Goal: Task Accomplishment & Management: Manage account settings

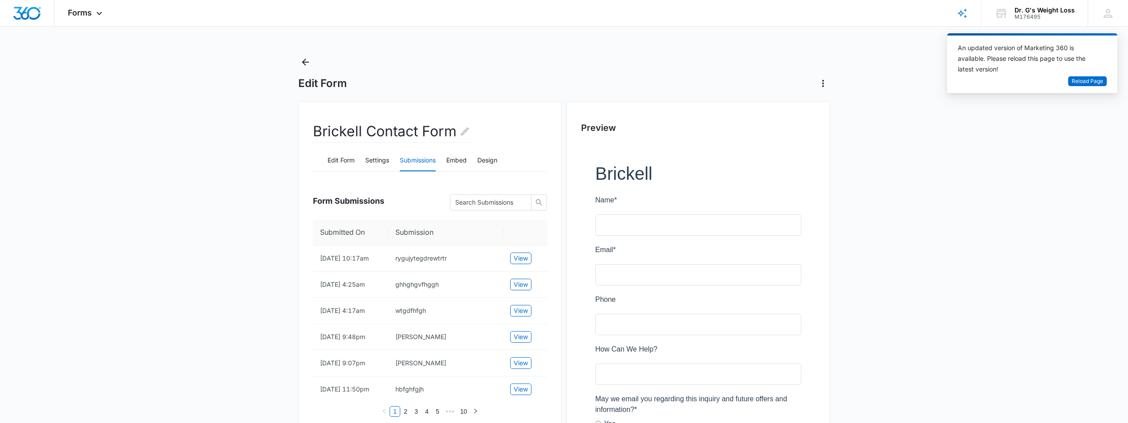
click at [306, 59] on icon "Back" at bounding box center [305, 62] width 11 height 11
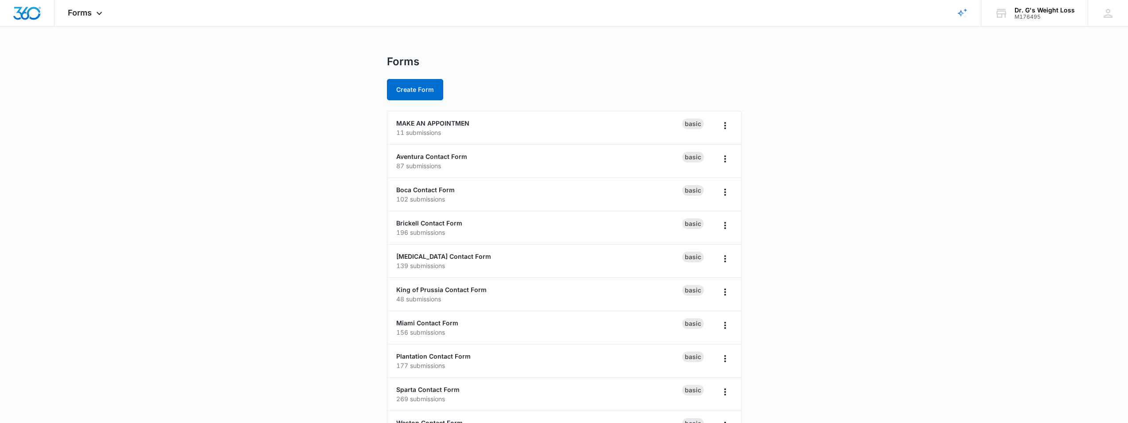
click at [326, 185] on main "Forms Create Form MAKE AN APPOINTMEN 11 submissions Basic Aventura Contact Form…" at bounding box center [564, 321] width 1128 height 532
click at [416, 226] on link "Brickell Contact Form" at bounding box center [429, 223] width 66 height 8
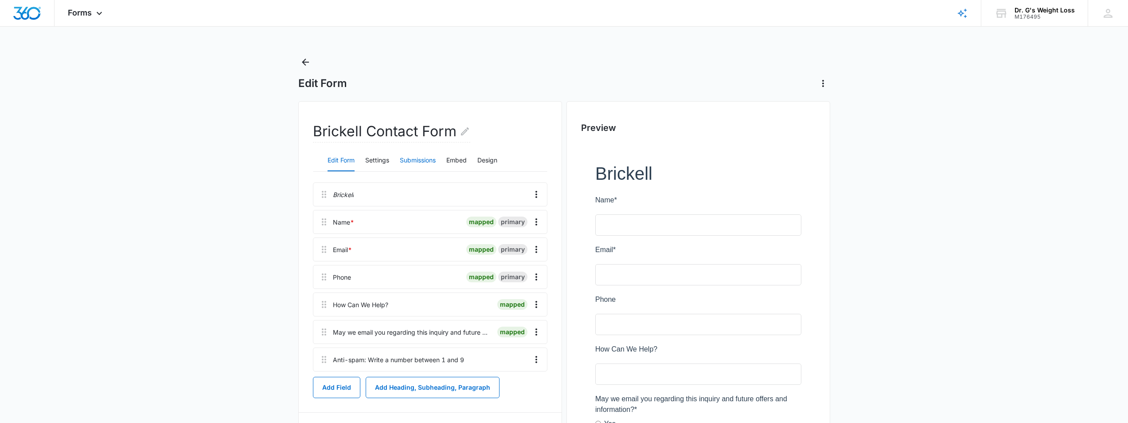
click at [425, 160] on button "Submissions" at bounding box center [418, 160] width 36 height 21
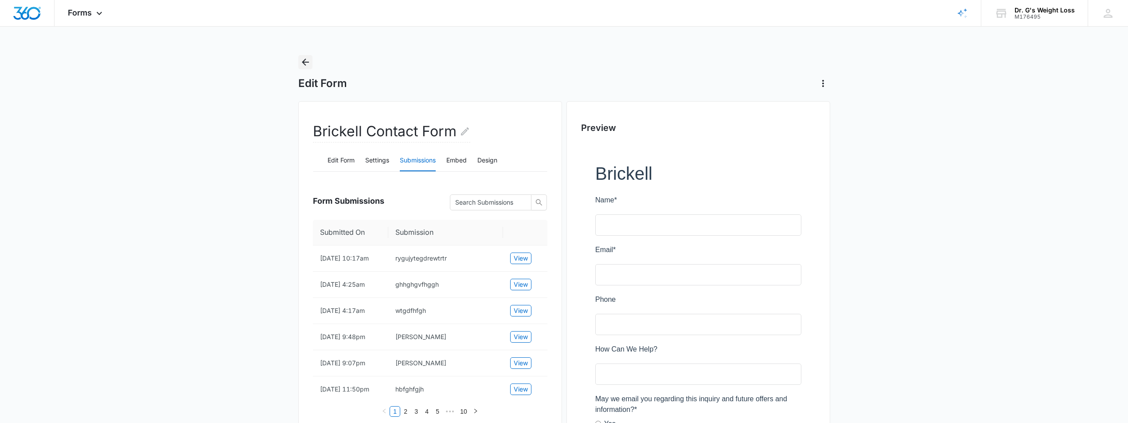
click at [305, 63] on icon "Back" at bounding box center [305, 62] width 11 height 11
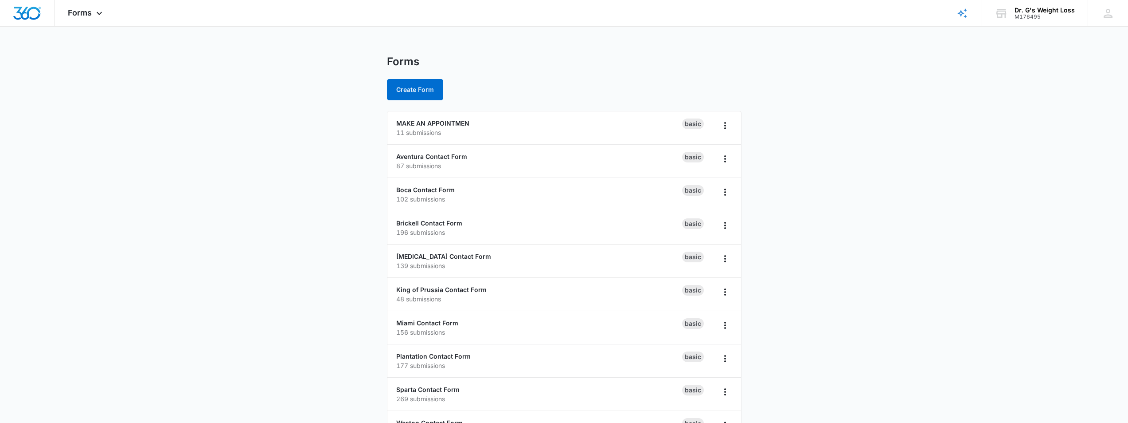
click at [331, 168] on main "Forms Create Form MAKE AN APPOINTMEN 11 submissions Basic Aventura Contact Form…" at bounding box center [564, 321] width 1128 height 532
click at [434, 127] on div "MAKE AN APPOINTMEN 11 submissions" at bounding box center [539, 127] width 286 height 19
click at [438, 122] on link "MAKE AN APPOINTMEN" at bounding box center [432, 123] width 73 height 8
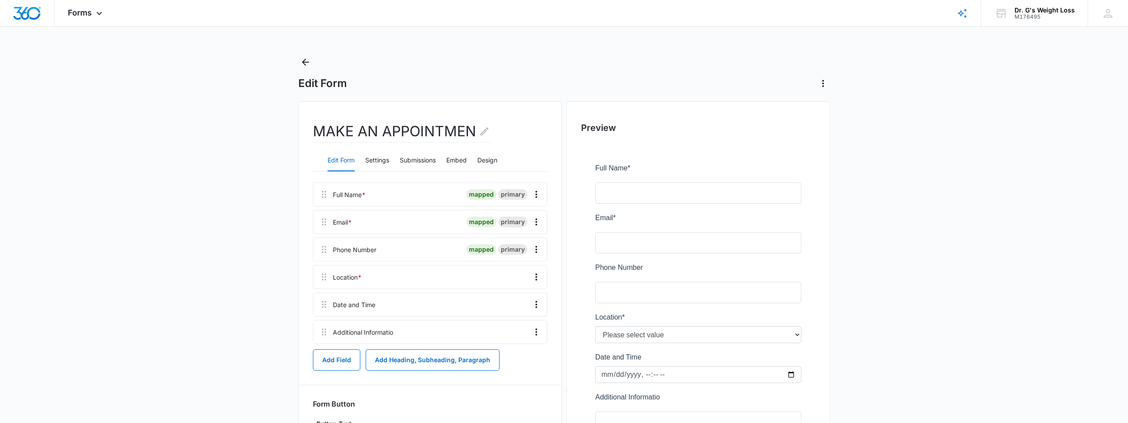
click at [219, 210] on main "Edit Form MAKE AN APPOINTMEN Edit Form Settings Submissions Embed Design Full N…" at bounding box center [564, 286] width 1128 height 463
click at [419, 159] on button "Submissions" at bounding box center [418, 160] width 36 height 21
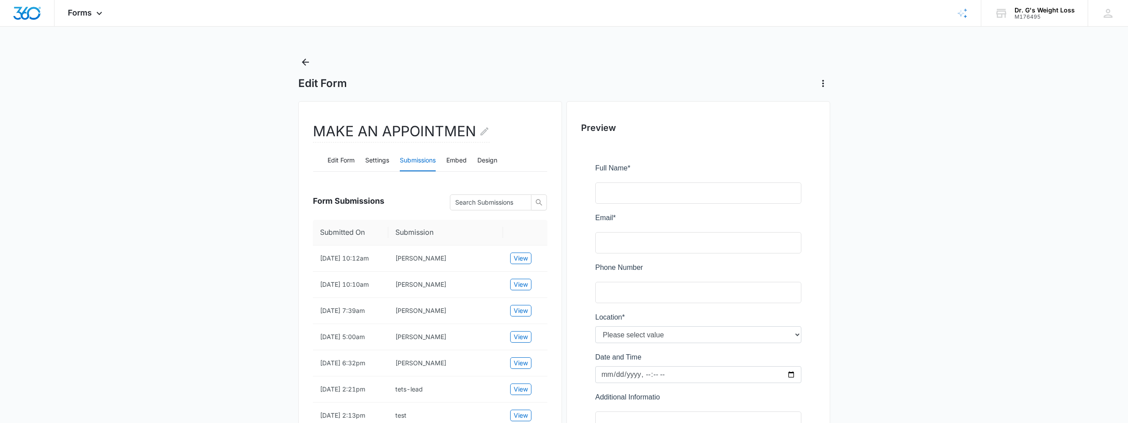
click at [262, 207] on main "Edit Form MAKE AN APPOINTMEN Edit Form Settings Submissions Embed Design Form S…" at bounding box center [564, 310] width 1128 height 510
click at [302, 62] on icon "Back" at bounding box center [305, 62] width 7 height 7
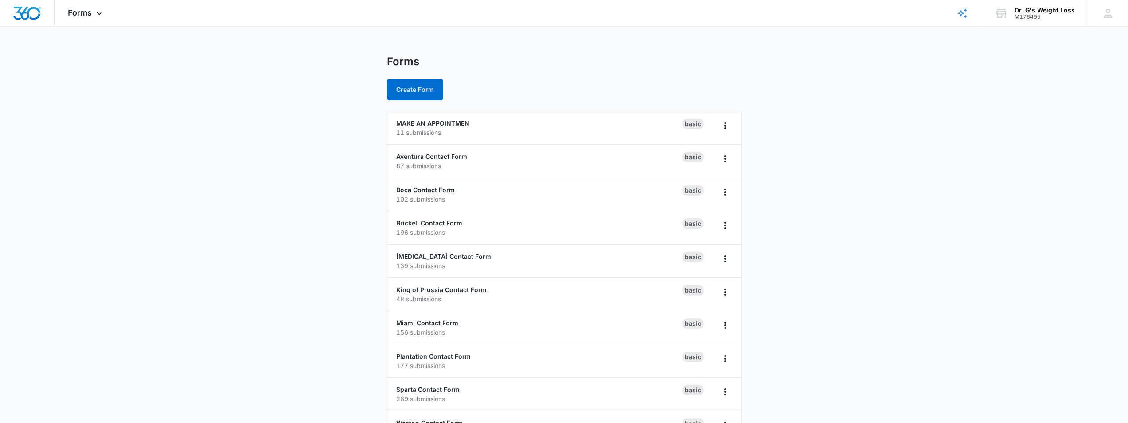
click at [188, 113] on main "Forms Create Form MAKE AN APPOINTMEN 11 submissions Basic Aventura Contact Form…" at bounding box center [564, 321] width 1128 height 532
click at [232, 85] on main "Forms Create Form MAKE AN APPOINTMEN 11 submissions Basic Aventura Contact Form…" at bounding box center [564, 321] width 1128 height 532
